Goal: Information Seeking & Learning: Learn about a topic

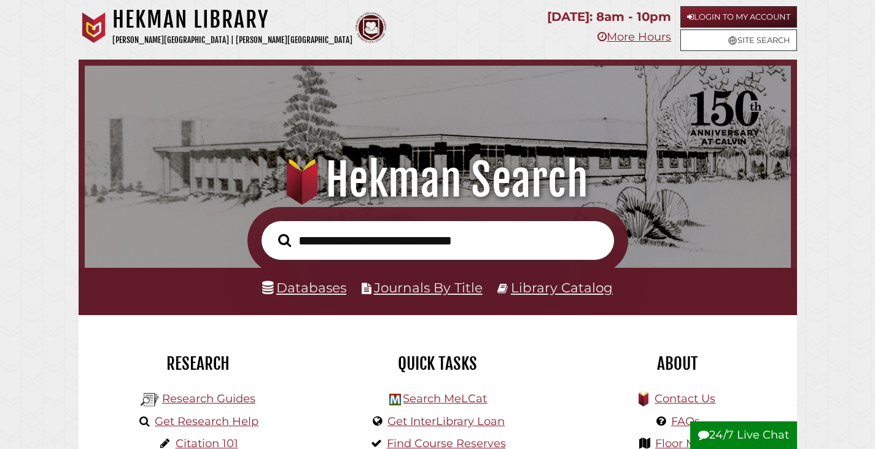
scroll to position [233, 700]
click at [316, 294] on link "Databases" at bounding box center [304, 288] width 84 height 16
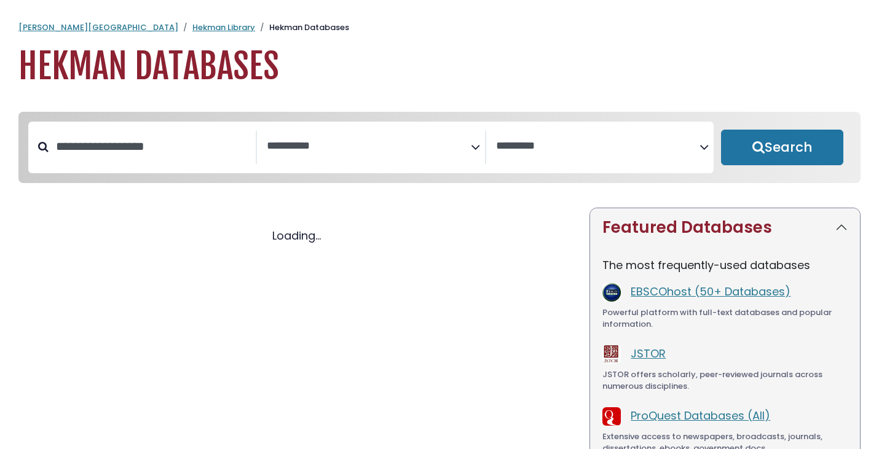
select select "Database Subject Filter"
select select "Database Vendors Filter"
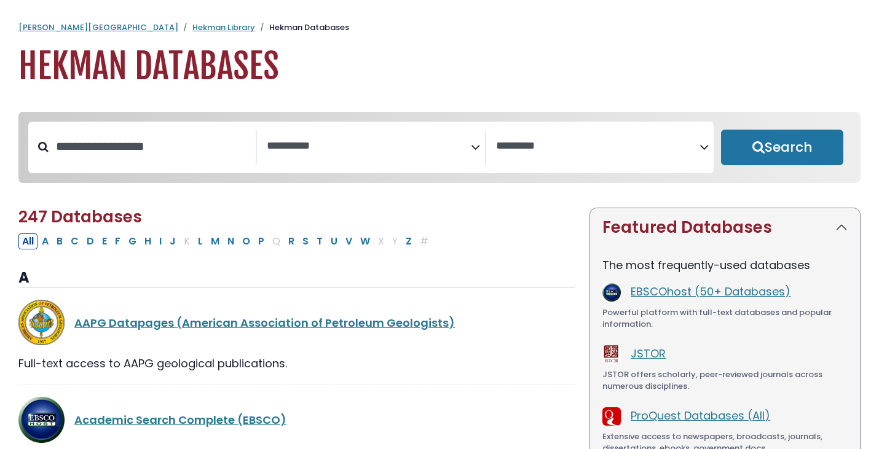
select select "Database Subject Filter"
select select "Database Vendors Filter"
click at [296, 147] on textarea "Search" at bounding box center [368, 146] width 203 height 13
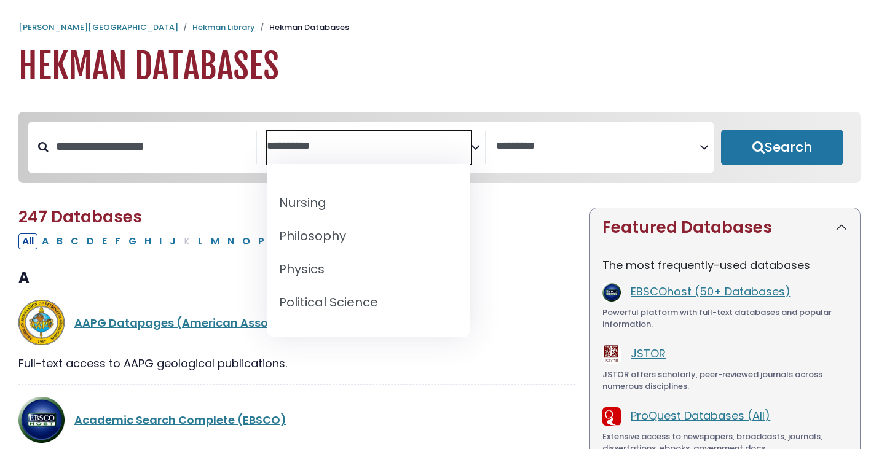
scroll to position [1106, 0]
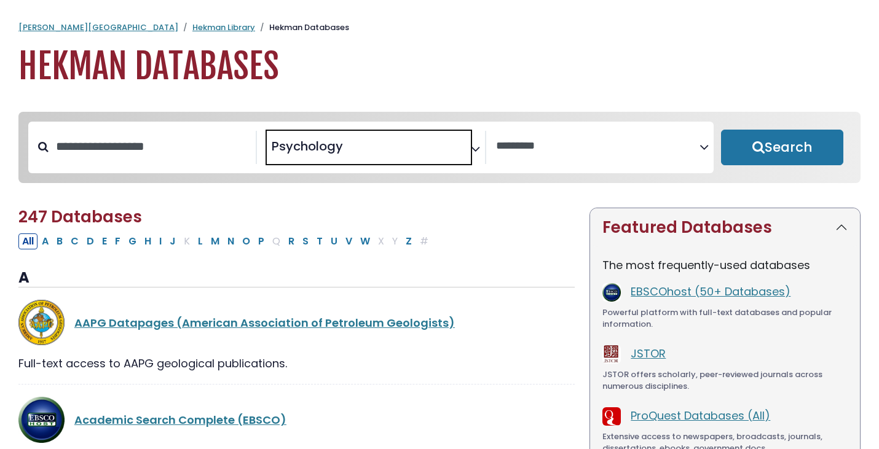
select select "*****"
click at [774, 159] on button "Search" at bounding box center [782, 148] width 122 height 36
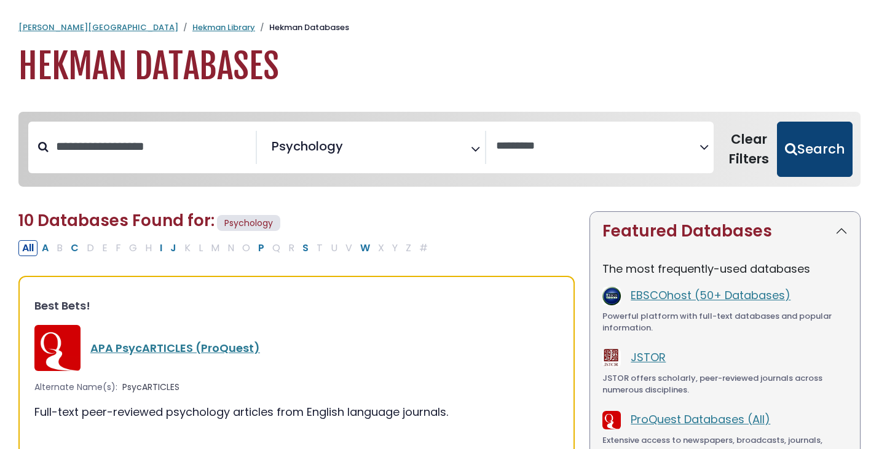
select select "Database Vendors Filter"
click at [46, 22] on link "[PERSON_NAME][GEOGRAPHIC_DATA]" at bounding box center [98, 28] width 160 height 12
select select "Database Vendors Filter"
click at [192, 26] on link "Hekman Library" at bounding box center [223, 28] width 63 height 12
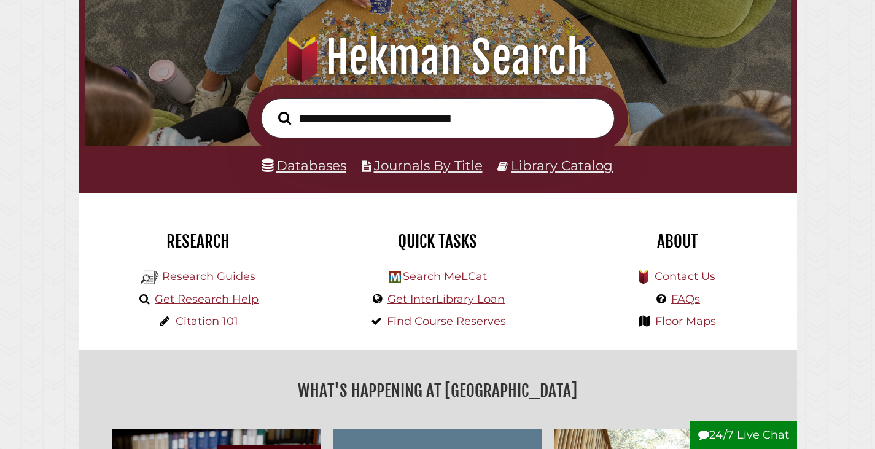
scroll to position [123, 0]
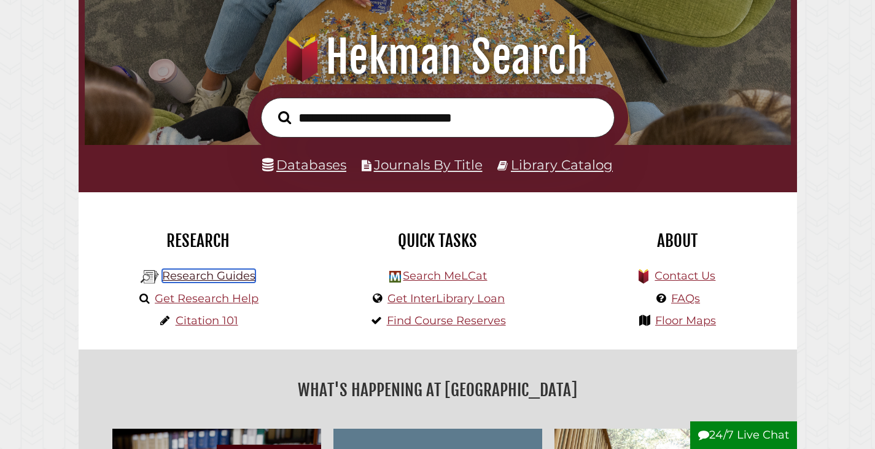
click at [216, 277] on link "Research Guides" at bounding box center [208, 276] width 93 height 14
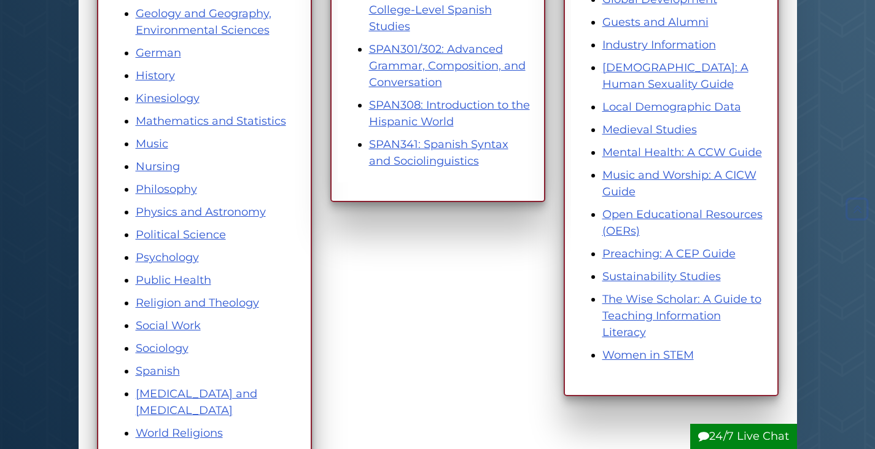
scroll to position [614, 0]
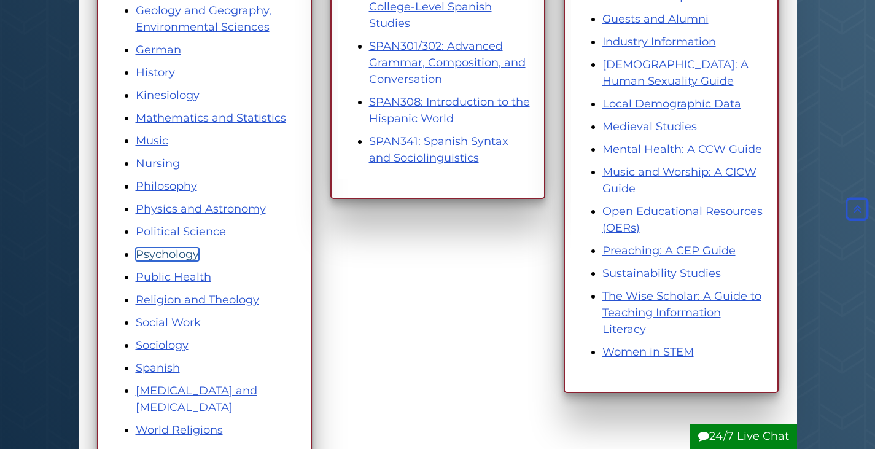
click at [171, 257] on link "Psychology" at bounding box center [167, 255] width 63 height 14
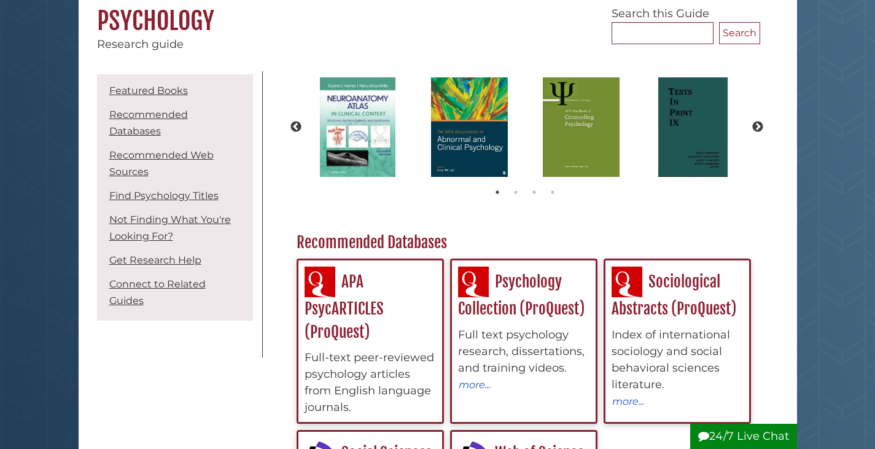
scroll to position [123, 0]
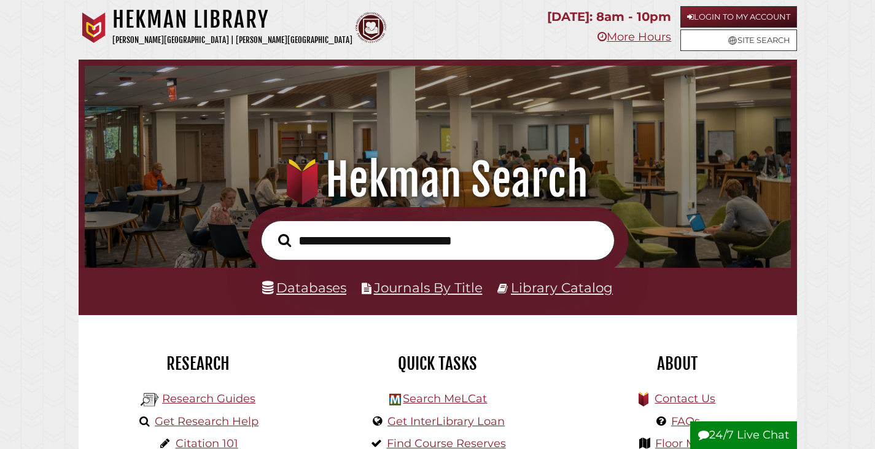
scroll to position [233, 700]
click at [297, 292] on link "Databases" at bounding box center [304, 288] width 84 height 16
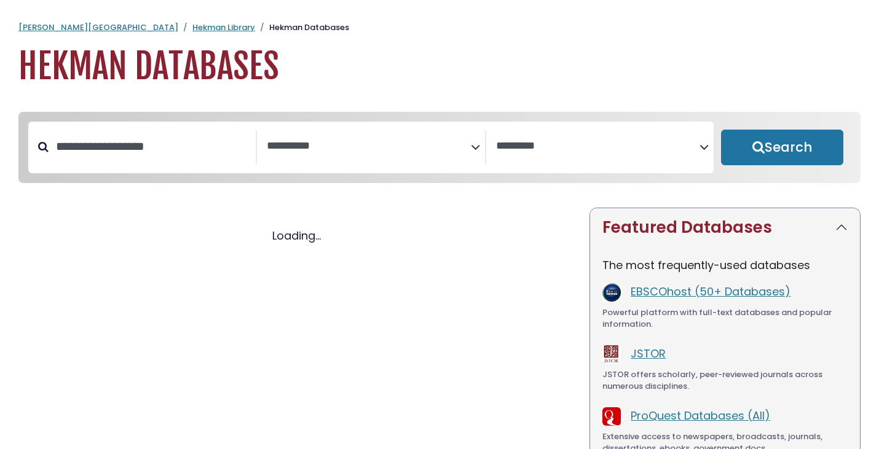
select select "Database Subject Filter"
select select "Database Vendors Filter"
select select "Database Subject Filter"
select select "Database Vendors Filter"
